Goal: Information Seeking & Learning: Learn about a topic

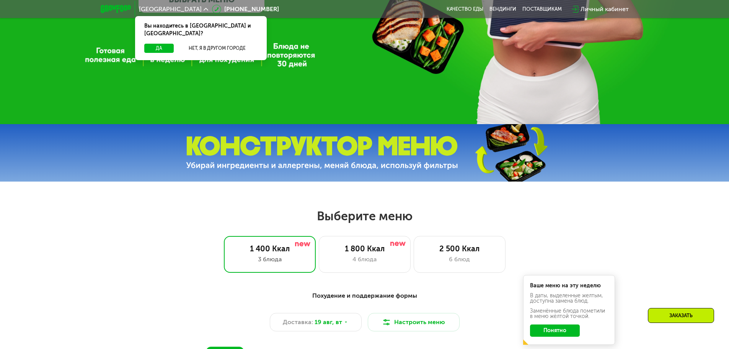
scroll to position [230, 0]
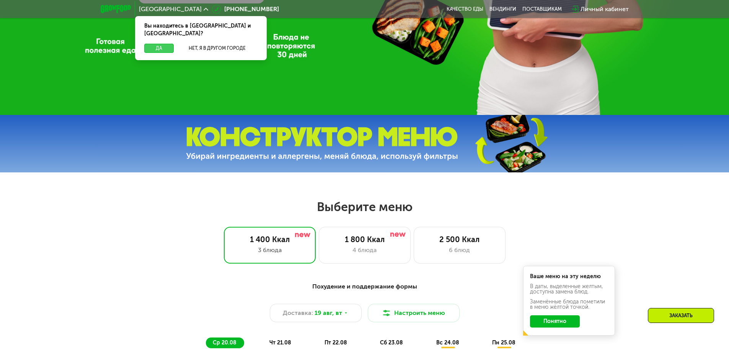
click at [155, 44] on button "Да" at bounding box center [158, 48] width 29 height 9
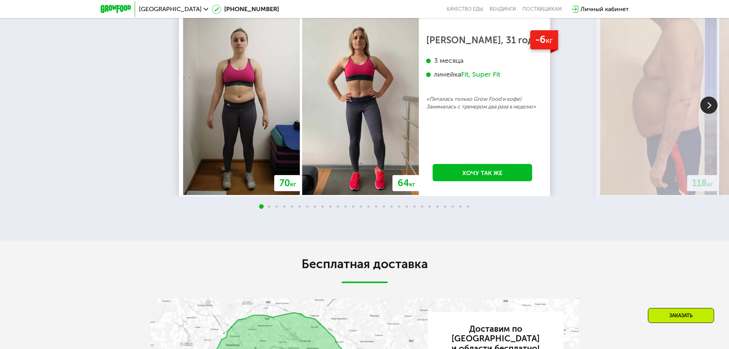
scroll to position [1378, 0]
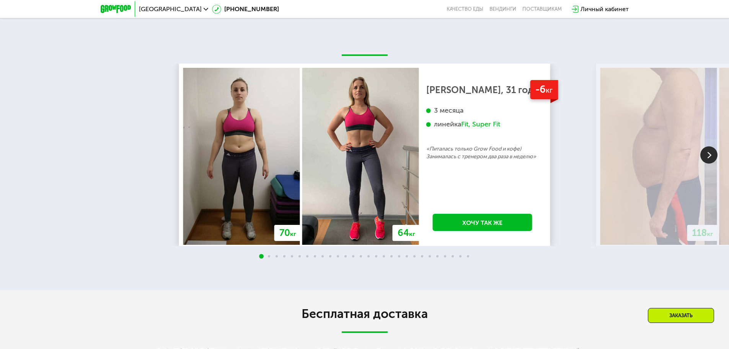
click at [712, 163] on img at bounding box center [708, 154] width 17 height 17
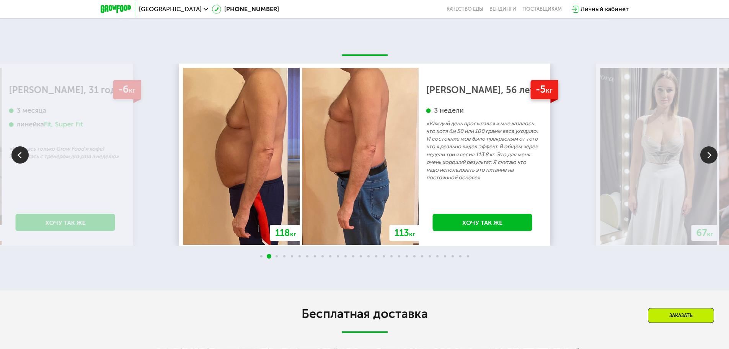
click at [705, 163] on img at bounding box center [708, 154] width 17 height 17
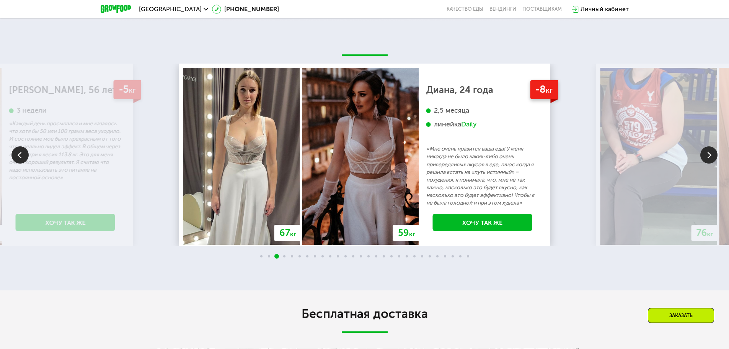
click at [701, 163] on img at bounding box center [708, 154] width 17 height 17
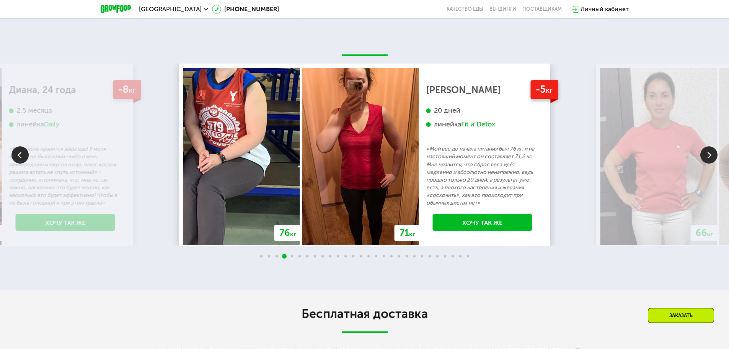
click at [701, 163] on img at bounding box center [708, 154] width 17 height 17
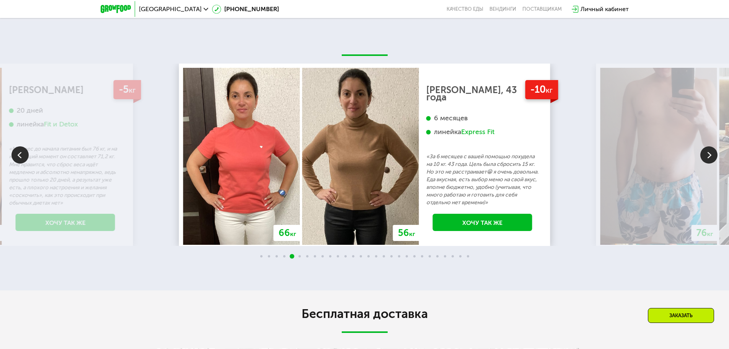
click at [700, 163] on img at bounding box center [708, 154] width 17 height 17
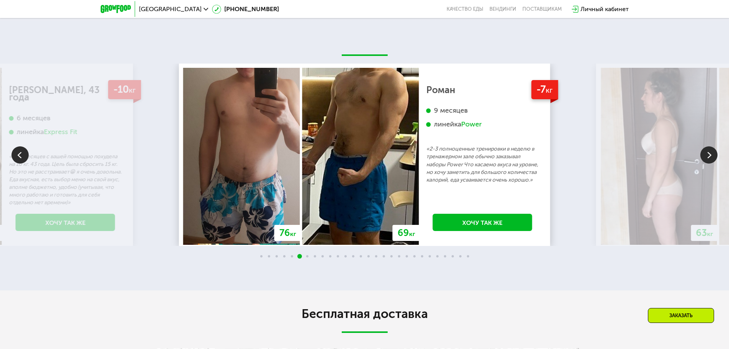
click at [711, 163] on img at bounding box center [708, 154] width 17 height 17
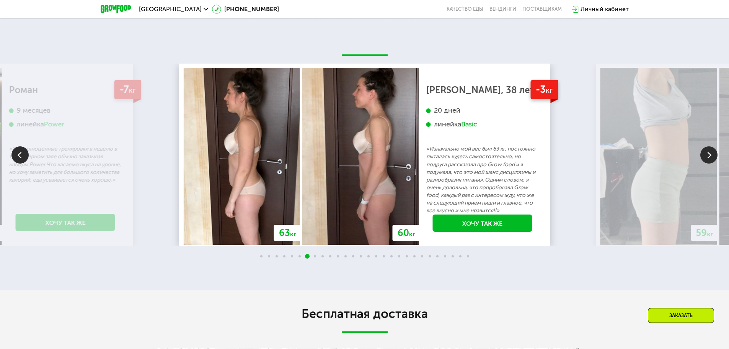
click at [711, 163] on img at bounding box center [708, 154] width 17 height 17
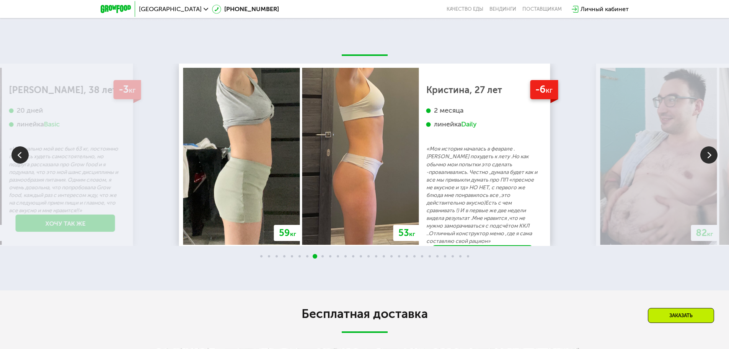
click at [711, 163] on img at bounding box center [708, 154] width 17 height 17
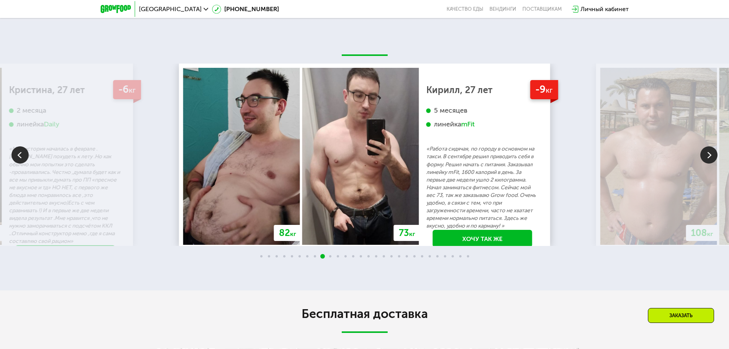
click at [711, 163] on img at bounding box center [708, 154] width 17 height 17
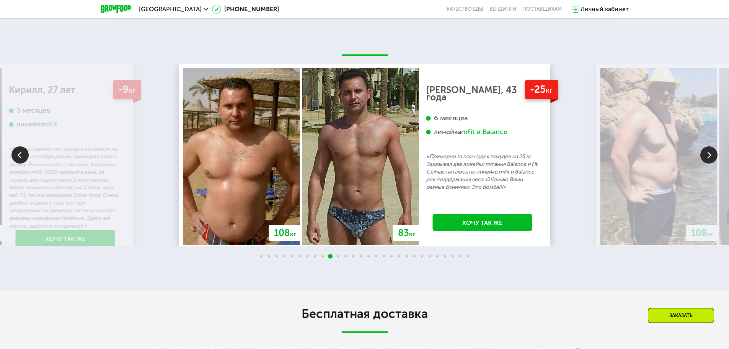
click at [710, 163] on img at bounding box center [708, 154] width 17 height 17
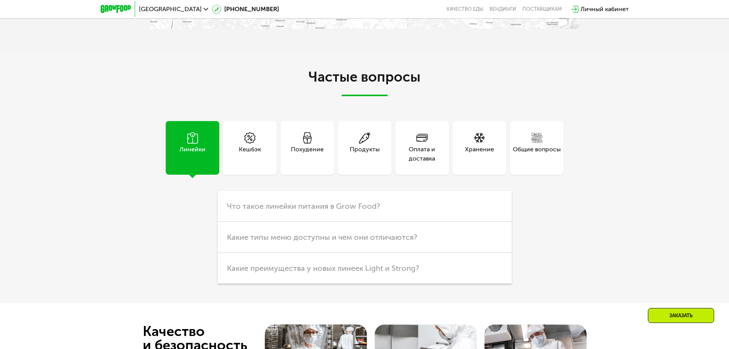
scroll to position [1952, 0]
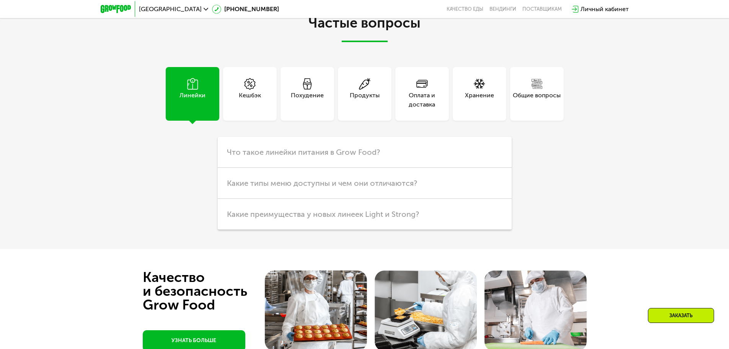
click at [254, 109] on div "Кешбэк" at bounding box center [250, 100] width 22 height 18
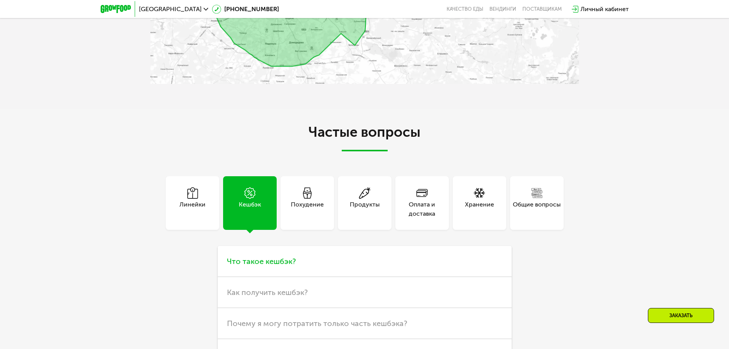
scroll to position [1820, 0]
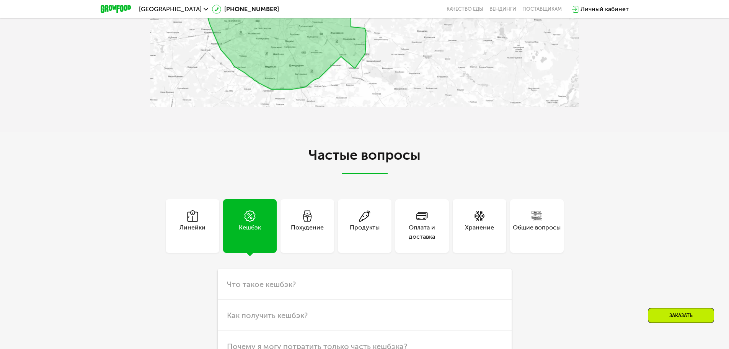
click at [300, 253] on div "Похудение" at bounding box center [308, 226] width 54 height 54
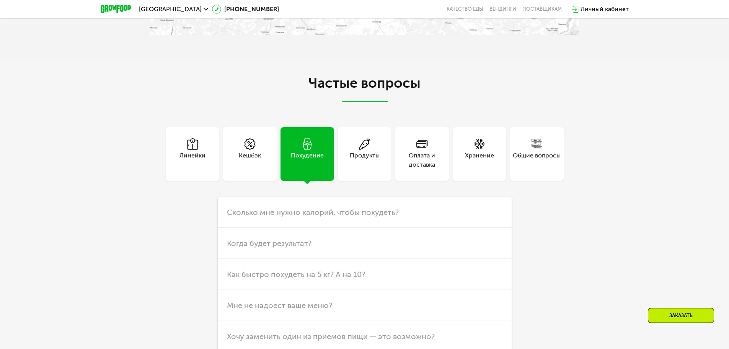
scroll to position [2011, 0]
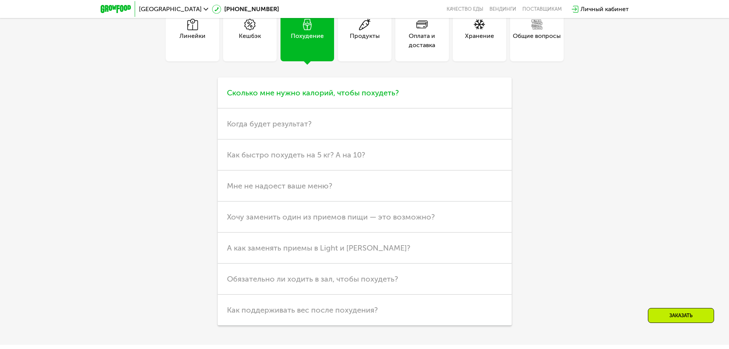
click at [357, 97] on span "Сколько мне нужно калорий, чтобы похудеть?" at bounding box center [313, 92] width 172 height 9
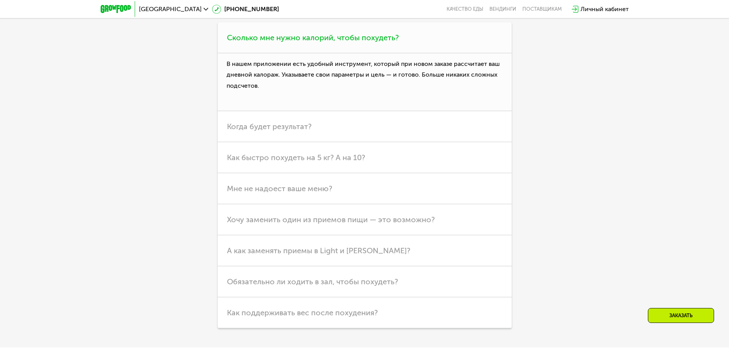
scroll to position [2164, 0]
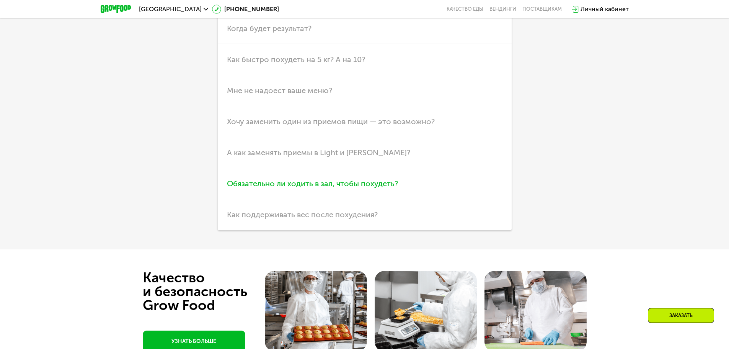
click at [316, 188] on span "Обязательно ли ходить в зал, чтобы похудеть?" at bounding box center [312, 183] width 171 height 9
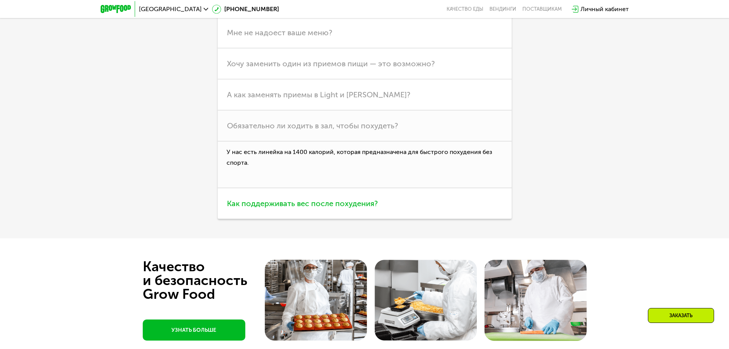
click at [301, 208] on span "Как поддерживать вес после похудения?" at bounding box center [302, 203] width 151 height 9
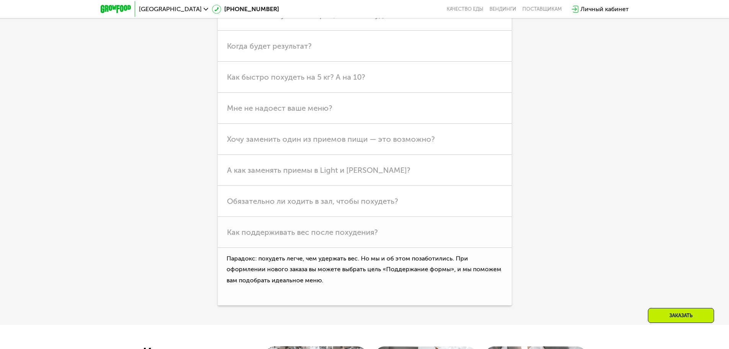
scroll to position [2087, 0]
click at [279, 83] on span "Как быстро похудеть на 5 кг? А на 10?" at bounding box center [296, 77] width 138 height 9
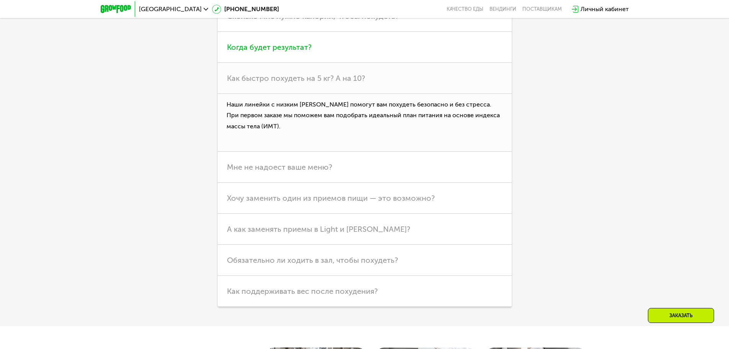
click at [267, 63] on h3 "Когда будет результат?" at bounding box center [365, 47] width 294 height 31
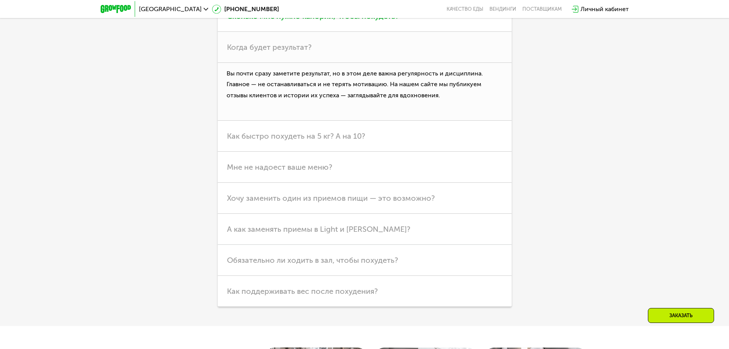
click at [254, 21] on span "Сколько мне нужно калорий, чтобы похудеть?" at bounding box center [313, 15] width 172 height 9
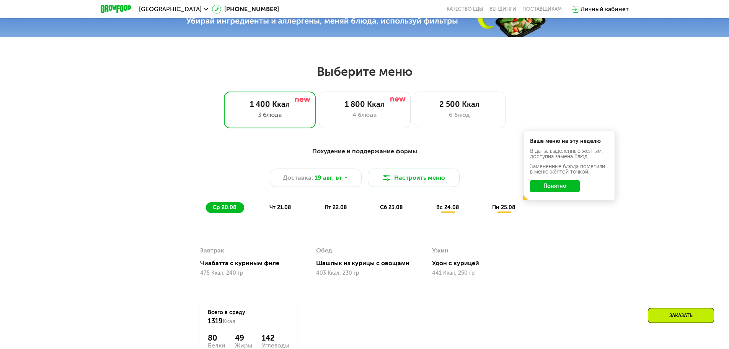
scroll to position [363, 0]
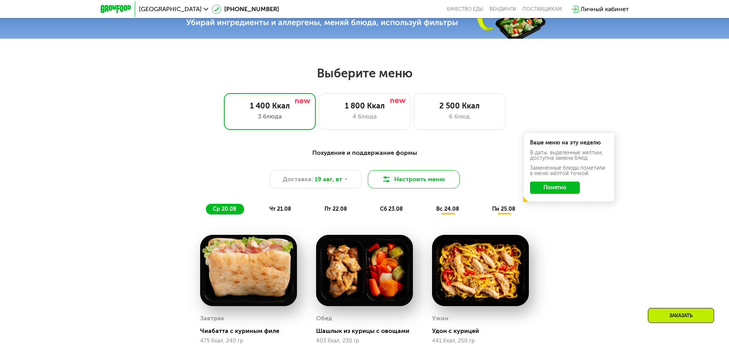
click at [422, 183] on button "Настроить меню" at bounding box center [414, 179] width 92 height 18
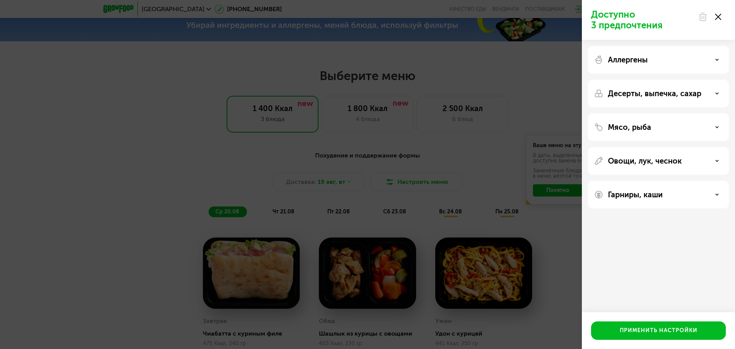
click at [108, 104] on div "Доступно 3 предпочтения Аллергены Десерты, выпечка, сахар Мясо, рыба Овощи, лук…" at bounding box center [367, 174] width 735 height 349
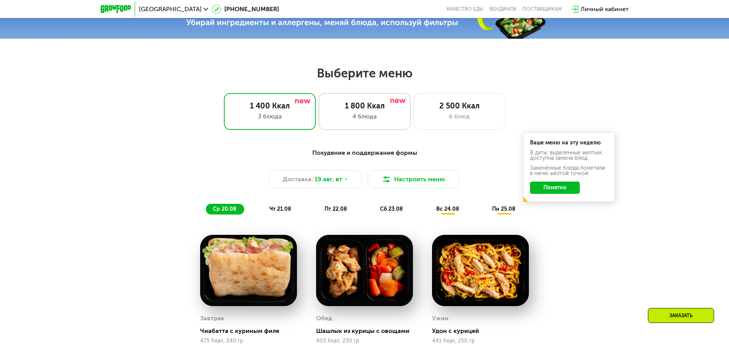
click at [357, 108] on div "1 800 Ккал" at bounding box center [365, 105] width 76 height 9
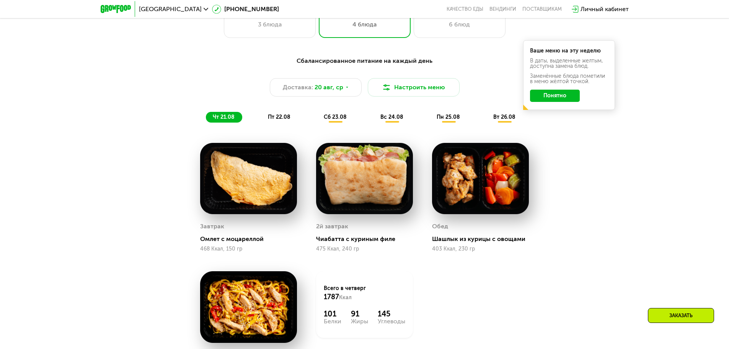
scroll to position [440, 0]
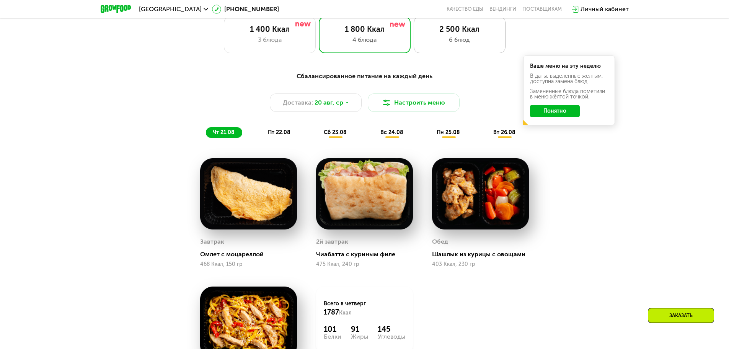
click at [455, 42] on div "6 блюд" at bounding box center [460, 39] width 76 height 9
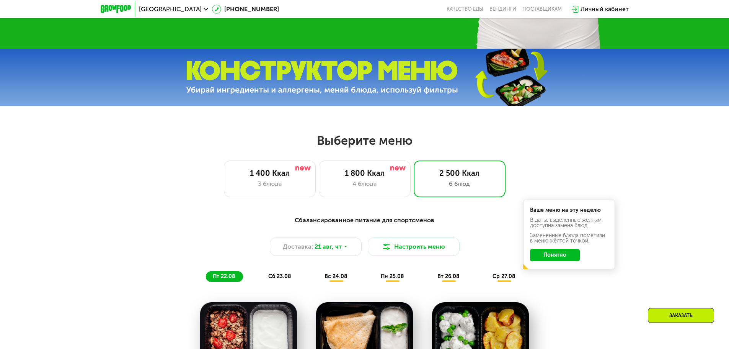
scroll to position [287, 0]
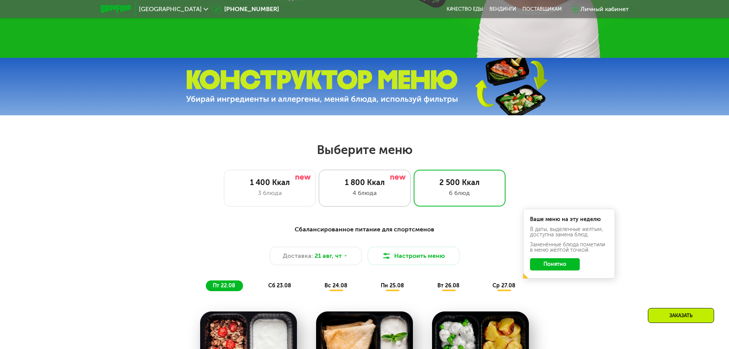
click at [343, 183] on div "1 800 Ккал" at bounding box center [365, 182] width 76 height 9
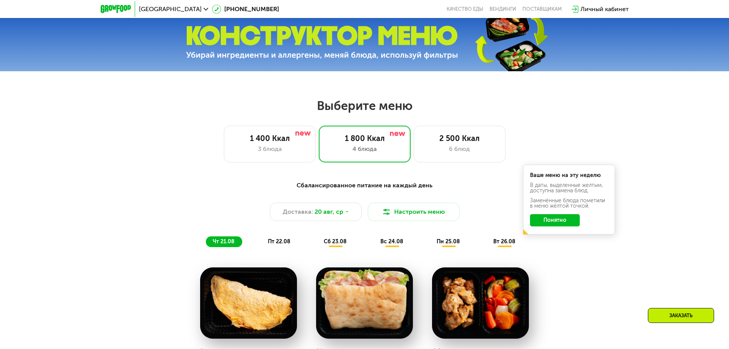
scroll to position [325, 0]
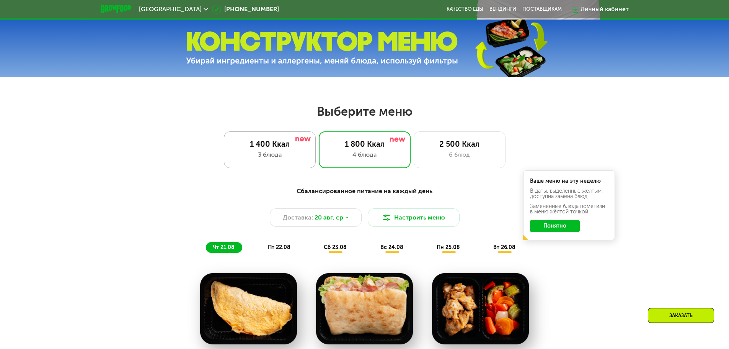
click at [277, 148] on div "1 400 Ккал" at bounding box center [270, 143] width 76 height 9
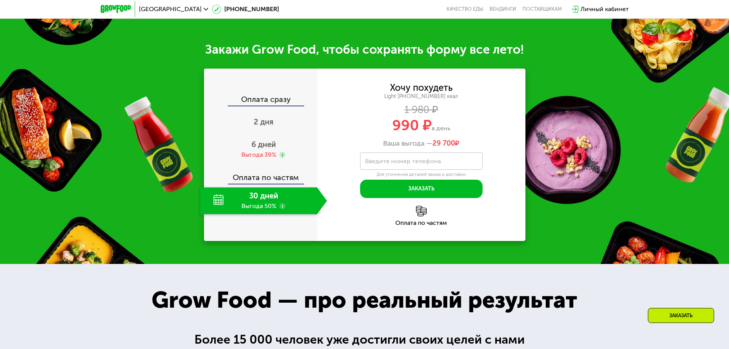
scroll to position [957, 0]
